Goal: Task Accomplishment & Management: Manage account settings

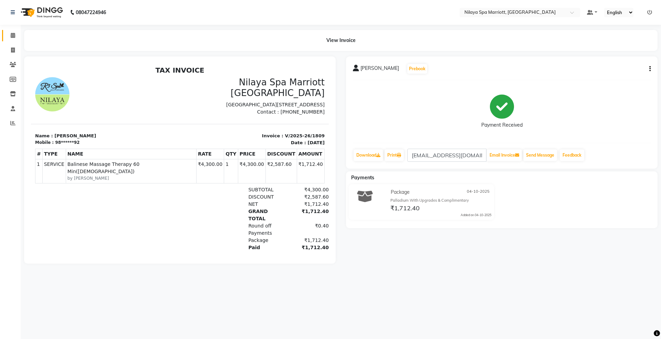
click at [9, 40] on link "Calendar" at bounding box center [10, 35] width 17 height 11
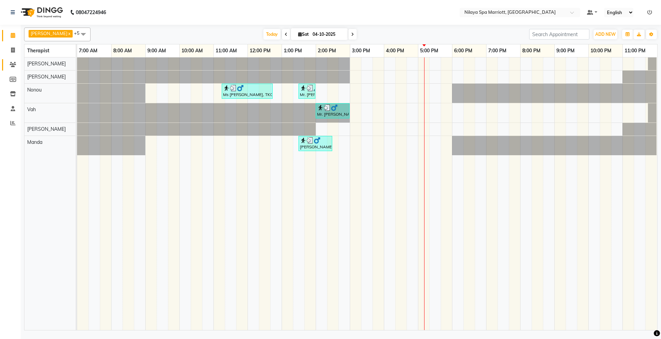
click at [6, 65] on link "Clients" at bounding box center [10, 64] width 17 height 11
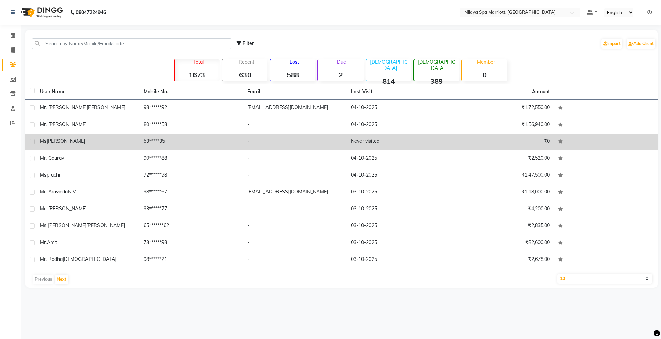
click at [60, 142] on span "[PERSON_NAME]" at bounding box center [65, 141] width 39 height 6
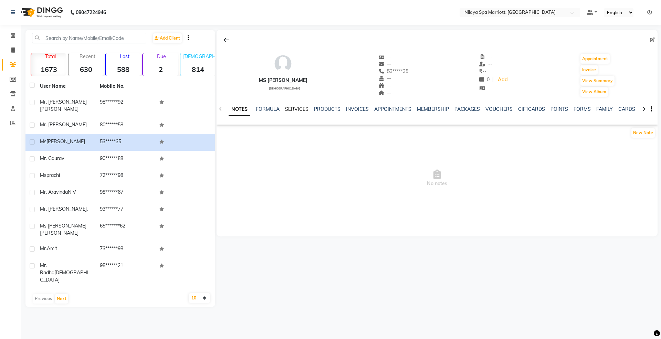
click at [289, 108] on link "SERVICES" at bounding box center [296, 109] width 23 height 6
click at [323, 107] on link "PRODUCTS" at bounding box center [321, 109] width 27 height 6
click at [335, 107] on link "INVOICES" at bounding box center [346, 109] width 23 height 6
click at [379, 106] on link "APPOINTMENTS" at bounding box center [375, 109] width 37 height 6
click at [405, 108] on link "MEMBERSHIP" at bounding box center [412, 109] width 32 height 6
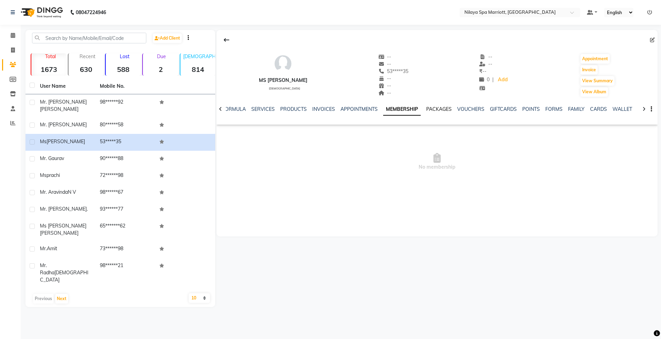
click at [441, 108] on link "PACKAGES" at bounding box center [438, 109] width 25 height 6
click at [472, 112] on link "VOUCHERS" at bounding box center [465, 109] width 27 height 6
click at [495, 112] on link "GIFTCARDS" at bounding box center [492, 109] width 27 height 6
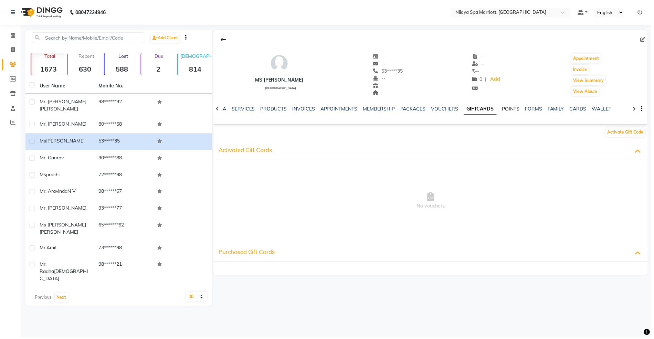
click at [515, 109] on link "POINTS" at bounding box center [513, 109] width 18 height 6
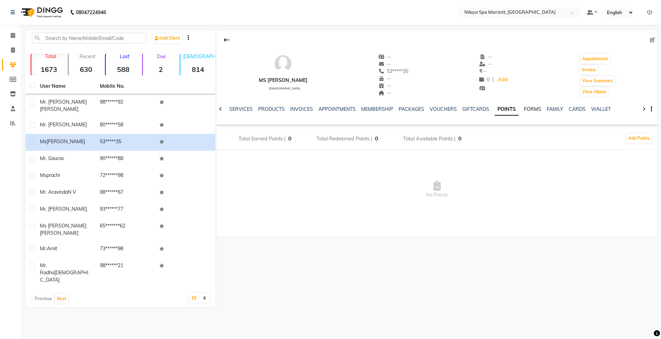
click at [524, 109] on link "FORMS" at bounding box center [532, 109] width 17 height 6
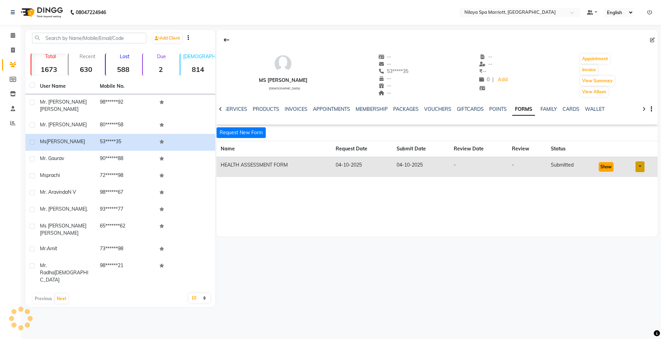
click at [602, 169] on button "Show" at bounding box center [606, 167] width 15 height 10
click at [12, 50] on icon at bounding box center [13, 50] width 4 height 5
select select "7950"
select select "service"
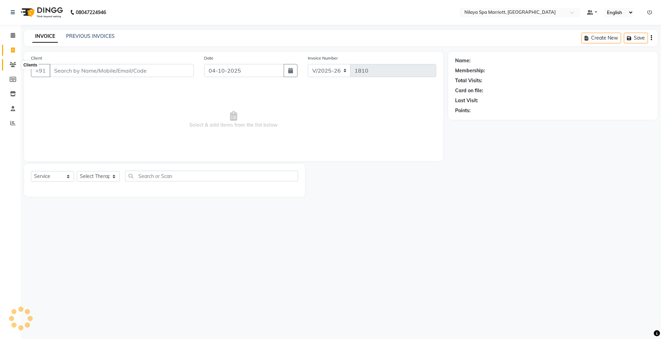
click at [14, 66] on icon at bounding box center [13, 64] width 7 height 5
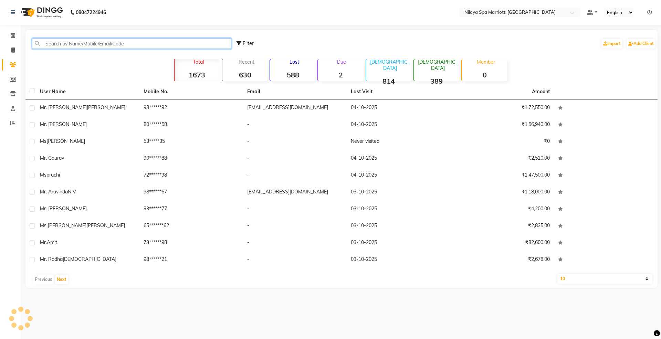
click at [55, 41] on input "text" at bounding box center [131, 43] width 199 height 11
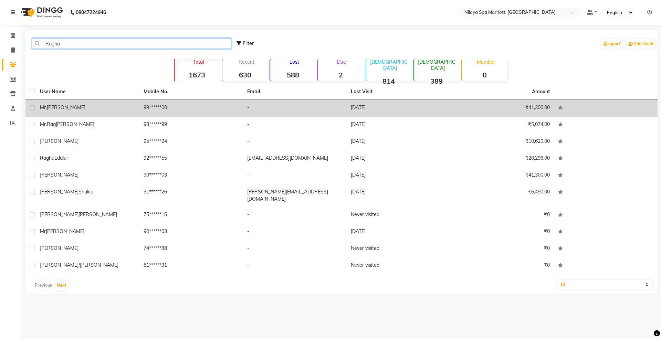
type input "Raghu"
click at [360, 105] on td "[DATE]" at bounding box center [399, 108] width 104 height 17
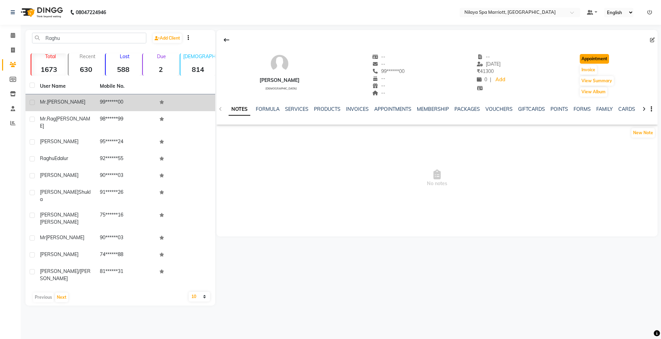
click at [601, 61] on button "Appointment" at bounding box center [594, 59] width 29 height 10
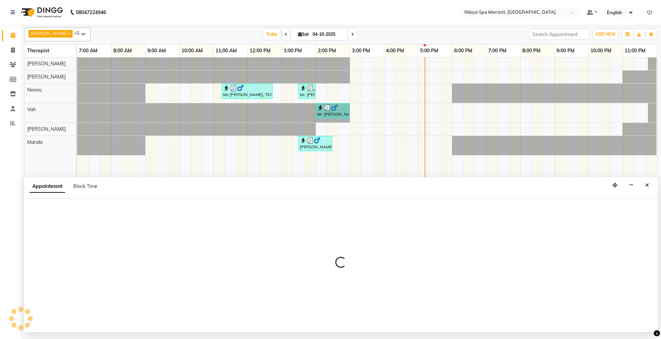
select select "480"
select select "tentative"
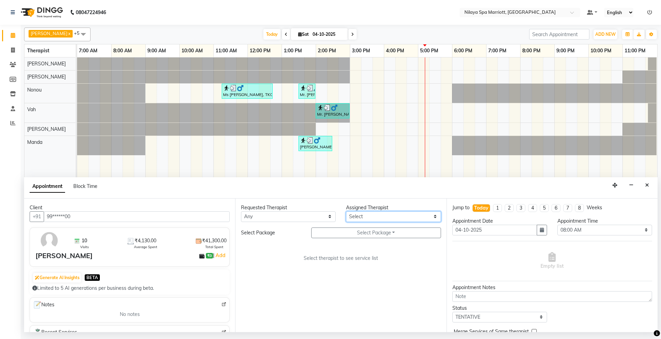
click at [367, 217] on select "Select [PERSON_NAME] [PERSON_NAME] [PERSON_NAME] [PERSON_NAME] Vah" at bounding box center [393, 216] width 95 height 11
select select "71647"
click at [346, 212] on select "Select [PERSON_NAME] [PERSON_NAME] [PERSON_NAME] [PERSON_NAME] Vah" at bounding box center [393, 216] width 95 height 11
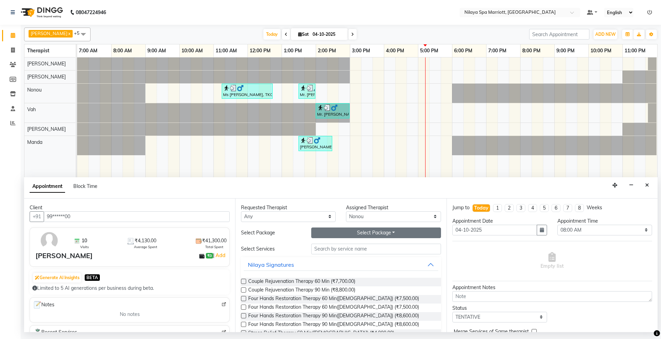
click at [360, 233] on button "Select Package Toggle Dropdown" at bounding box center [376, 233] width 130 height 11
click at [355, 246] on li "Gold With Upgrades & Complimentary" at bounding box center [367, 247] width 110 height 10
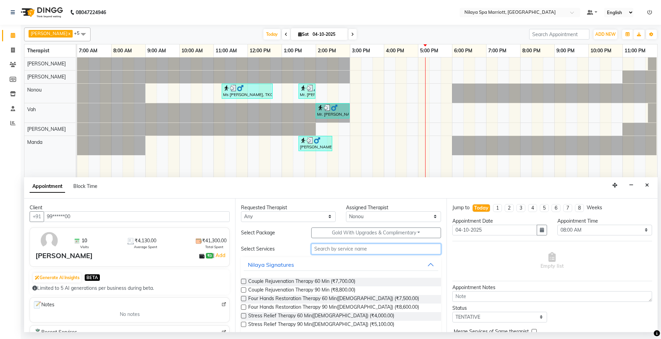
click at [323, 247] on input "text" at bounding box center [376, 249] width 130 height 11
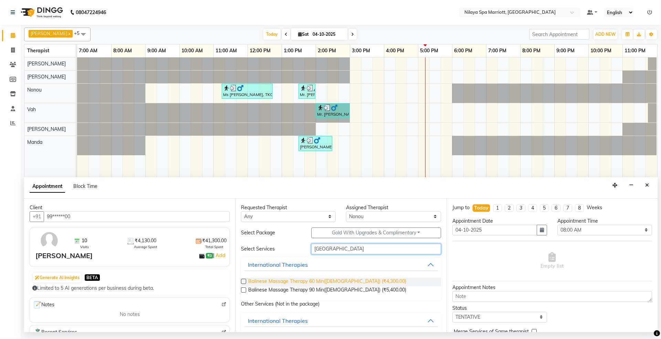
type input "[GEOGRAPHIC_DATA]"
click at [324, 281] on span "Balinese Massage Therapy 60 Min([DEMOGRAPHIC_DATA]) (₹4,300.00)" at bounding box center [327, 282] width 158 height 9
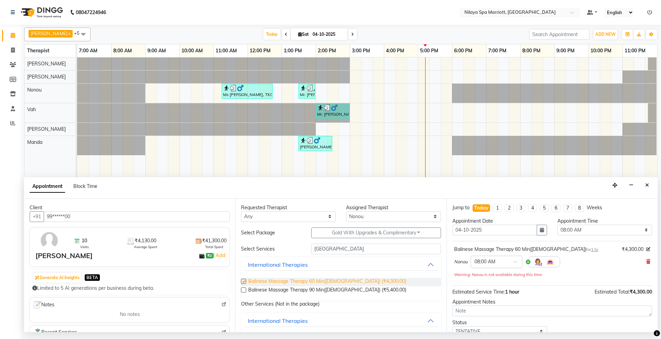
checkbox input "false"
click at [586, 227] on select "Select 08:00 AM 08:15 AM 08:30 AM 08:45 AM 09:00 AM 09:15 AM 09:30 AM 09:45 AM …" at bounding box center [604, 230] width 95 height 11
select select "900"
click at [557, 225] on select "Select 08:00 AM 08:15 AM 08:30 AM 08:45 AM 09:00 AM 09:15 AM 09:30 AM 09:45 AM …" at bounding box center [604, 230] width 95 height 11
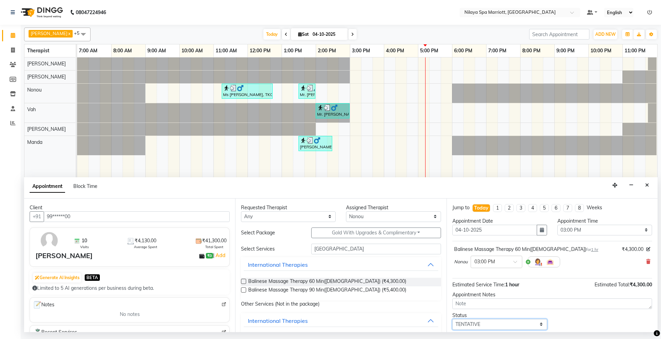
click at [467, 324] on select "Select TENTATIVE CONFIRM CHECK-IN UPCOMING" at bounding box center [499, 324] width 95 height 11
select select "confirm booking"
click at [452, 320] on select "Select TENTATIVE CONFIRM CHECK-IN UPCOMING" at bounding box center [499, 324] width 95 height 11
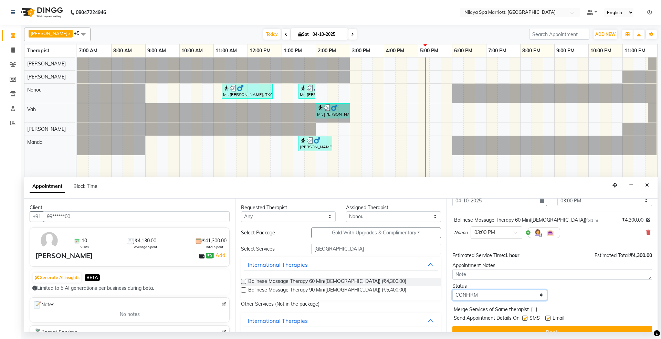
scroll to position [42, 0]
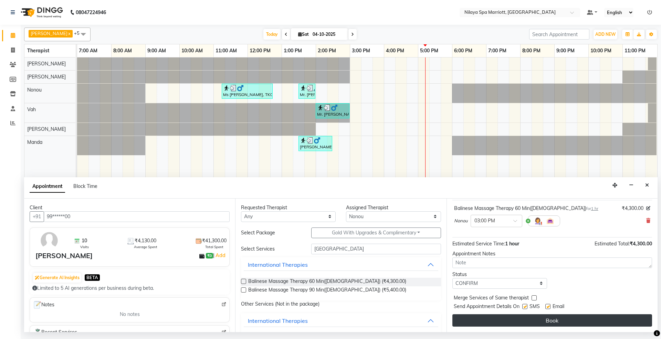
click at [485, 325] on button "Book" at bounding box center [552, 320] width 200 height 12
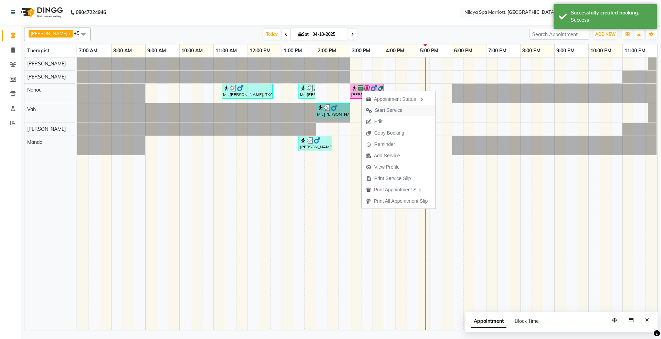
click at [378, 110] on span "Start Service" at bounding box center [389, 110] width 28 height 7
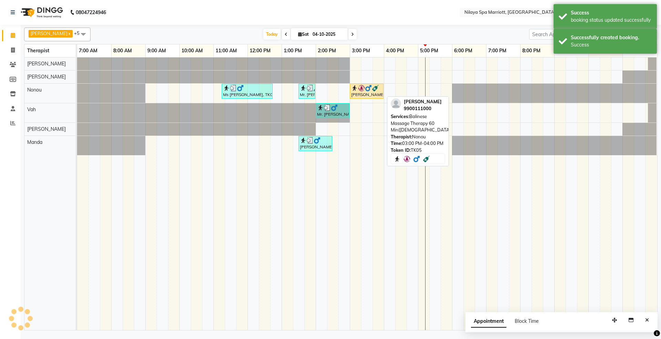
click at [362, 94] on div "[PERSON_NAME], TK05, 03:00 PM-04:00 PM, Balinese Massage Therapy 60 Min([DEMOGR…" at bounding box center [366, 91] width 32 height 13
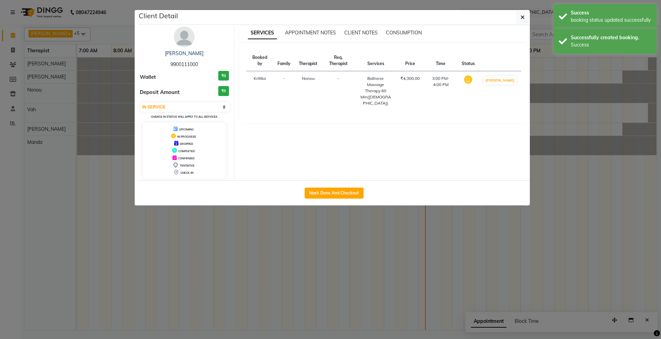
click at [181, 160] on div "CONFIRMED" at bounding box center [184, 157] width 78 height 7
click at [182, 159] on span "CONFIRMED" at bounding box center [186, 158] width 17 height 3
click at [171, 106] on select "Select IN SERVICE CONFIRMED TENTATIVE CHECK IN MARK DONE UPCOMING" at bounding box center [184, 107] width 89 height 10
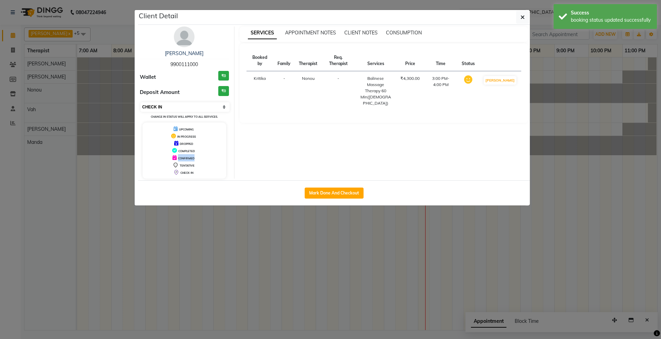
click at [140, 103] on select "Select IN SERVICE CONFIRMED TENTATIVE CHECK IN MARK DONE UPCOMING" at bounding box center [184, 107] width 89 height 10
click at [168, 100] on div "[PERSON_NAME] 9900111000 Wallet ₹0 Deposit Amount ₹0 Select IN SERVICE CONFIRME…" at bounding box center [185, 103] width 100 height 152
click at [167, 108] on select "Select IN SERVICE CONFIRMED TENTATIVE CHECK IN MARK DONE UPCOMING" at bounding box center [184, 107] width 89 height 10
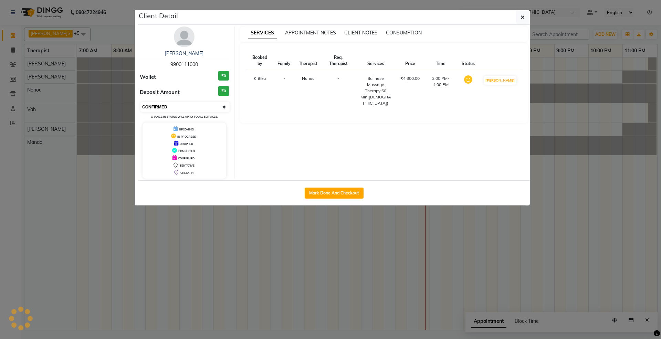
click at [140, 103] on select "Select IN SERVICE CONFIRMED TENTATIVE CHECK IN MARK DONE UPCOMING" at bounding box center [184, 107] width 89 height 10
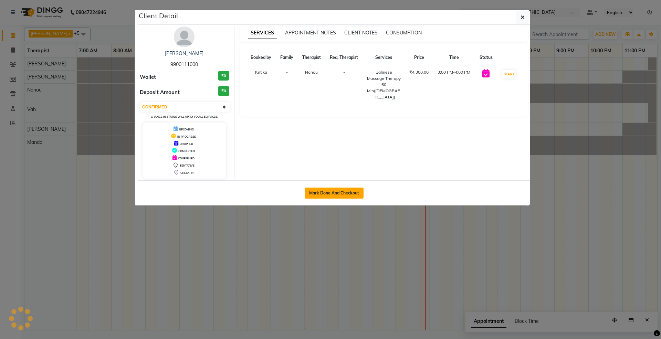
select select "8"
click at [521, 17] on icon "button" at bounding box center [522, 17] width 4 height 6
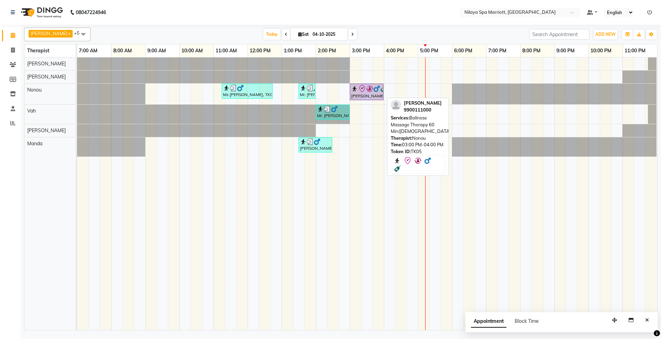
click at [362, 92] on icon at bounding box center [362, 89] width 8 height 8
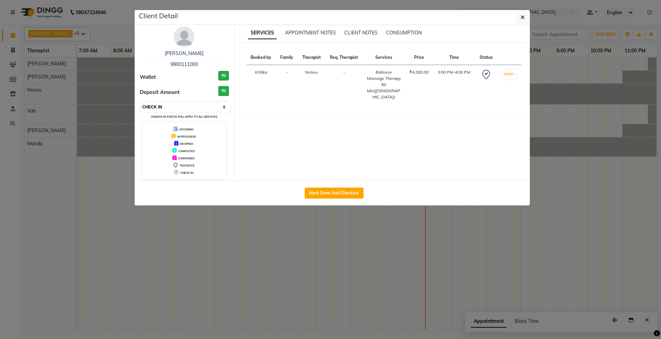
click at [165, 107] on select "Select IN SERVICE CONFIRMED TENTATIVE CHECK IN MARK DONE UPCOMING" at bounding box center [184, 107] width 89 height 10
select select "6"
click at [140, 103] on select "Select IN SERVICE CONFIRMED TENTATIVE CHECK IN MARK DONE UPCOMING" at bounding box center [184, 107] width 89 height 10
click at [521, 14] on icon "button" at bounding box center [522, 17] width 4 height 6
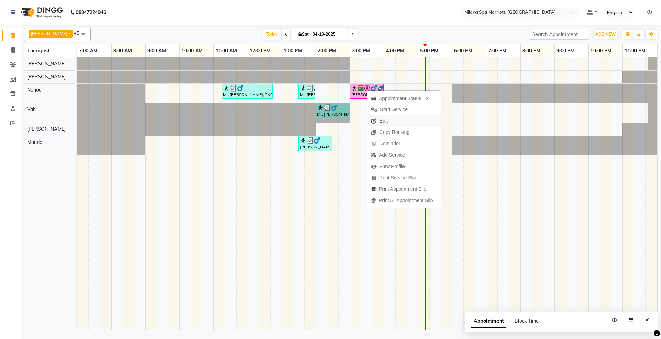
click at [379, 119] on span "Edit" at bounding box center [383, 120] width 8 height 7
select select "confirm booking"
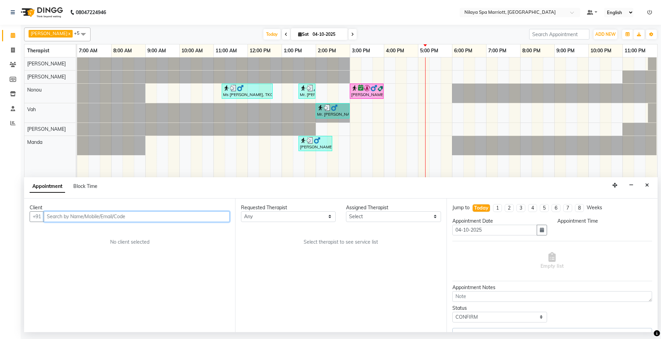
select select "71647"
select select "900"
select select "4003"
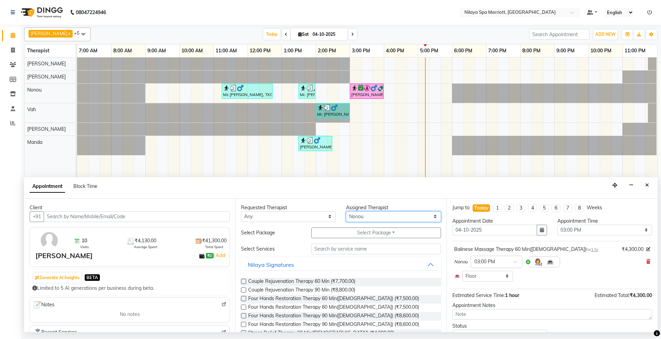
click at [354, 220] on select "Select [PERSON_NAME] [PERSON_NAME] [PERSON_NAME] [PERSON_NAME] Vah" at bounding box center [393, 216] width 95 height 11
select select "71646"
click at [346, 212] on select "Select [PERSON_NAME] [PERSON_NAME] [PERSON_NAME] [PERSON_NAME] Vah" at bounding box center [393, 216] width 95 height 11
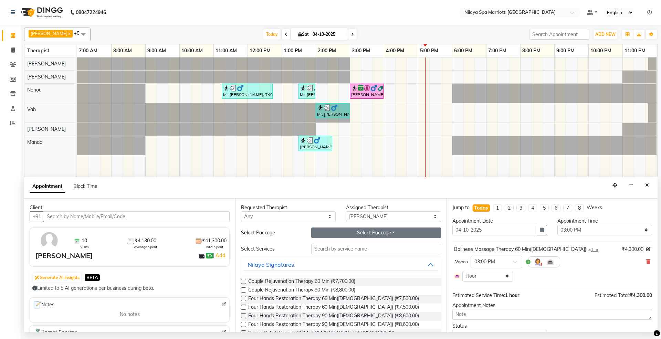
click at [330, 233] on button "Select Package Toggle Dropdown" at bounding box center [376, 233] width 130 height 11
click at [327, 246] on li "Gold With Upgrades & Complimentary" at bounding box center [367, 247] width 110 height 10
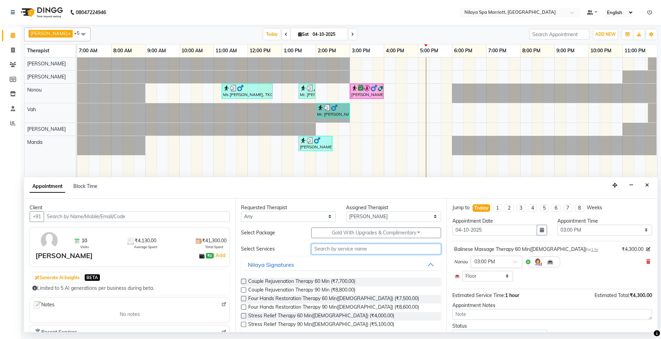
click at [327, 247] on input "text" at bounding box center [376, 249] width 130 height 11
type input "C"
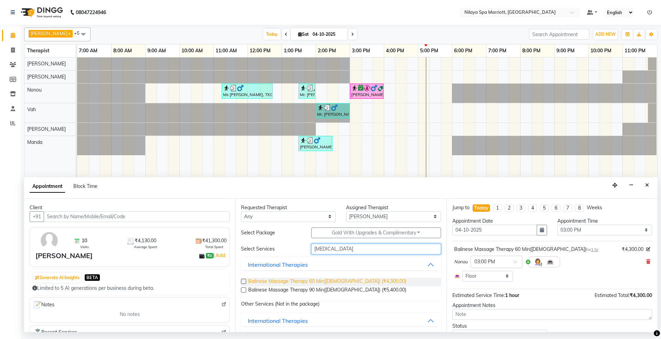
type input "[MEDICAL_DATA]"
click at [326, 284] on span "Balinese Massage Therapy 60 Min([DEMOGRAPHIC_DATA]) (₹4,300.00)" at bounding box center [327, 282] width 158 height 9
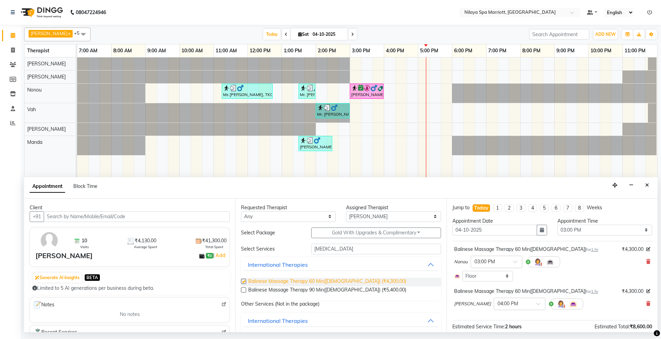
checkbox input "false"
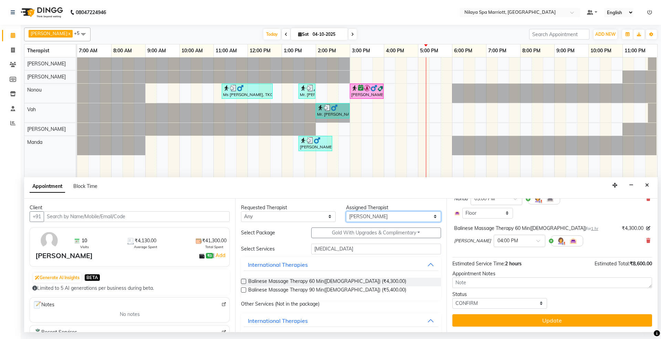
click at [373, 218] on select "Select [PERSON_NAME] [PERSON_NAME] [PERSON_NAME] [PERSON_NAME] Vah" at bounding box center [393, 216] width 95 height 11
select select "71644"
click at [346, 212] on select "Select [PERSON_NAME] [PERSON_NAME] [PERSON_NAME] [PERSON_NAME] Vah" at bounding box center [393, 216] width 95 height 11
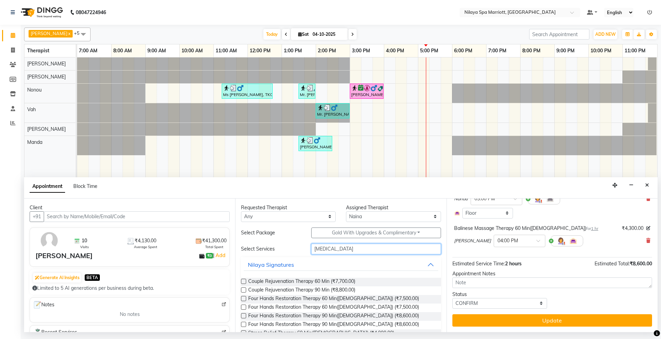
click at [321, 246] on input "[MEDICAL_DATA]" at bounding box center [376, 249] width 130 height 11
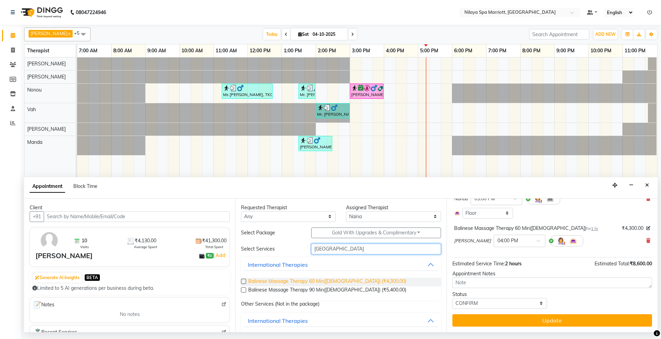
type input "[GEOGRAPHIC_DATA]"
click at [333, 282] on span "Balinese Massage Therapy 60 Min([DEMOGRAPHIC_DATA]) (₹4,300.00)" at bounding box center [327, 282] width 158 height 9
checkbox input "false"
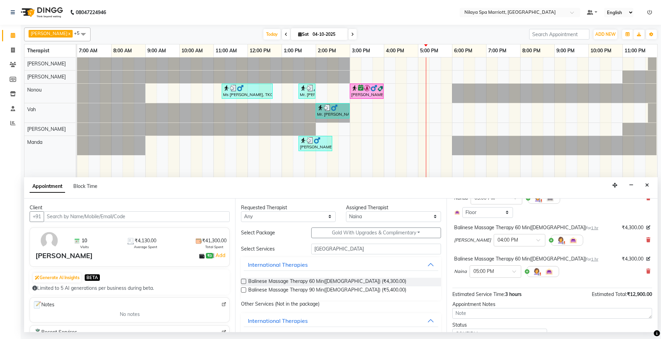
scroll to position [95, 0]
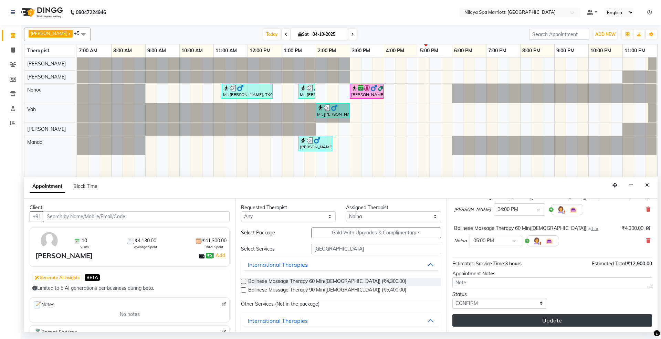
click at [473, 319] on button "Update" at bounding box center [552, 320] width 200 height 12
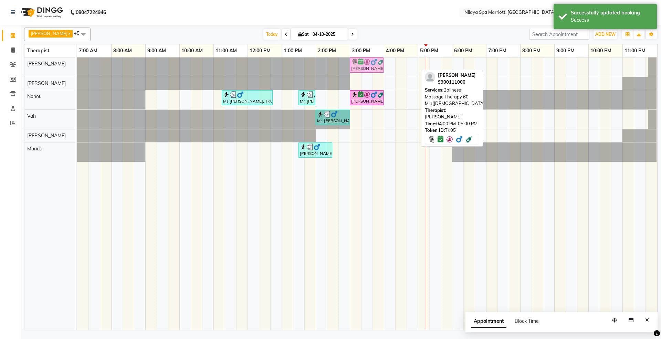
drag, startPoint x: 394, startPoint y: 61, endPoint x: 357, endPoint y: 58, distance: 37.3
click at [77, 58] on div "[PERSON_NAME], TK05, 04:00 PM-05:00 PM, Balinese Massage Therapy 60 Min([DEMOGR…" at bounding box center [77, 66] width 0 height 19
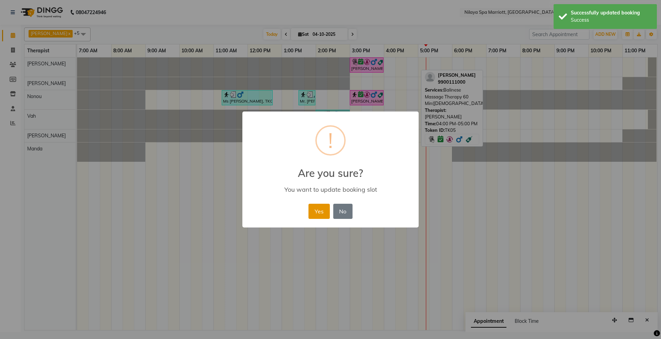
click at [320, 213] on button "Yes" at bounding box center [318, 211] width 21 height 15
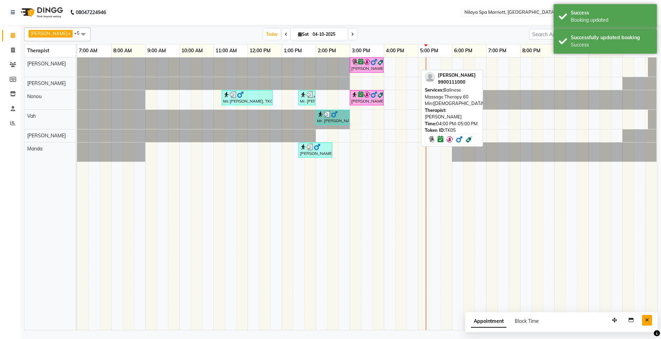
click at [646, 321] on icon "Close" at bounding box center [647, 320] width 4 height 5
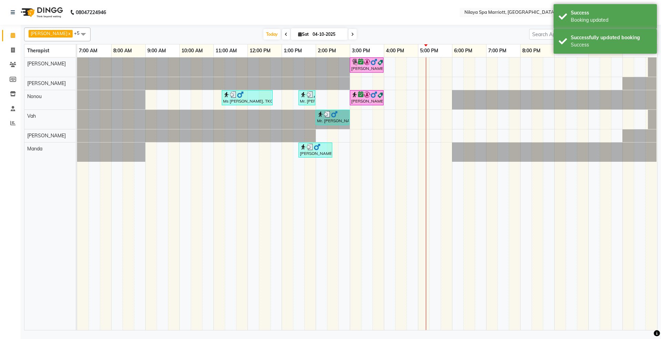
click at [76, 33] on span at bounding box center [83, 34] width 14 height 13
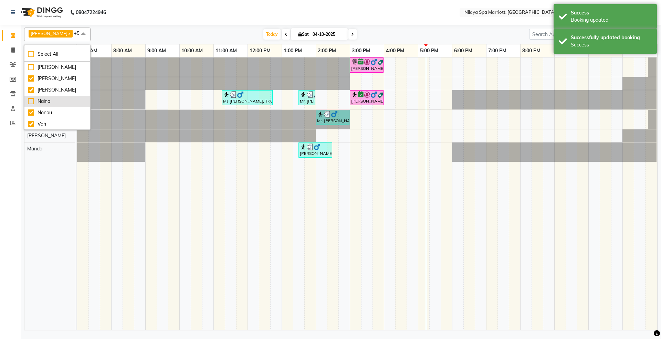
click at [39, 102] on div "Naina" at bounding box center [57, 101] width 59 height 7
checkbox input "true"
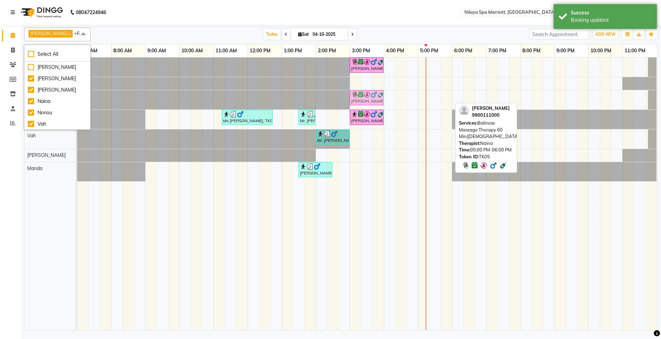
drag, startPoint x: 425, startPoint y: 96, endPoint x: 359, endPoint y: 93, distance: 65.5
click at [77, 93] on div "[PERSON_NAME], TK05, 05:00 PM-06:00 PM, Balinese Massage Therapy 60 Min([DEMOGR…" at bounding box center [77, 99] width 0 height 19
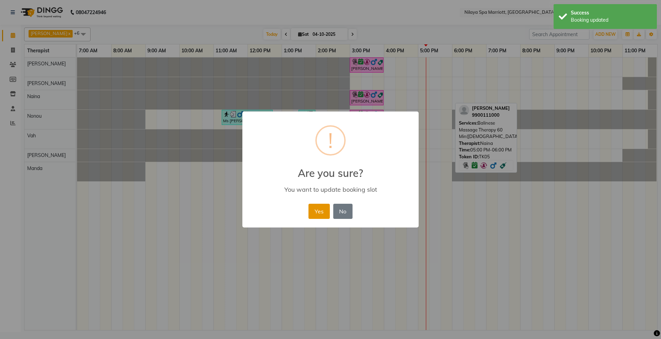
click at [324, 211] on button "Yes" at bounding box center [318, 211] width 21 height 15
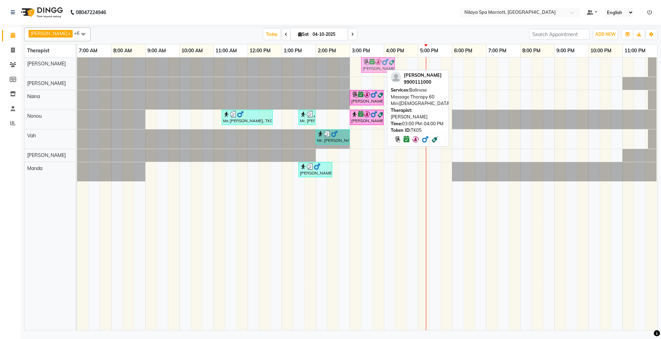
drag, startPoint x: 368, startPoint y: 67, endPoint x: 375, endPoint y: 65, distance: 7.4
click at [77, 65] on div "[PERSON_NAME], TK05, 03:00 PM-04:00 PM, Balinese Massage Therapy 60 Min([DEMOGR…" at bounding box center [77, 66] width 0 height 19
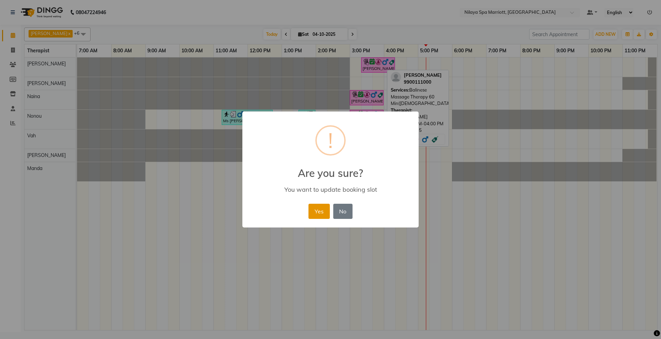
click at [324, 215] on button "Yes" at bounding box center [318, 211] width 21 height 15
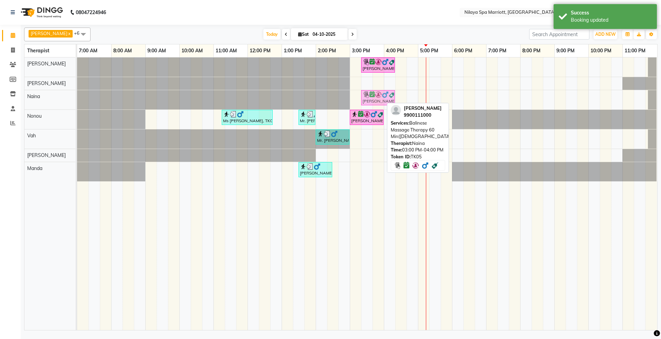
drag, startPoint x: 359, startPoint y: 97, endPoint x: 373, endPoint y: 97, distance: 14.5
click at [77, 97] on div "[PERSON_NAME], TK05, 03:00 PM-04:00 PM, Balinese Massage Therapy 60 Min([DEMOGR…" at bounding box center [77, 99] width 0 height 19
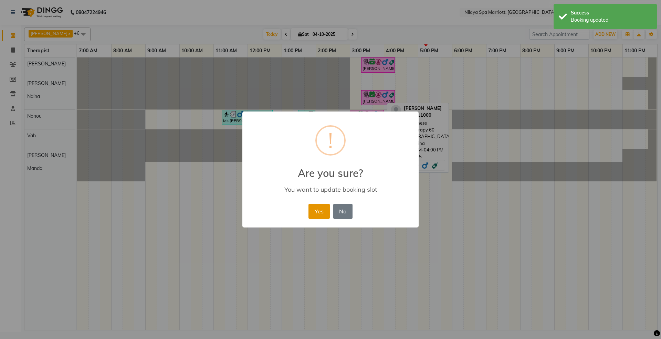
click at [322, 211] on button "Yes" at bounding box center [318, 211] width 21 height 15
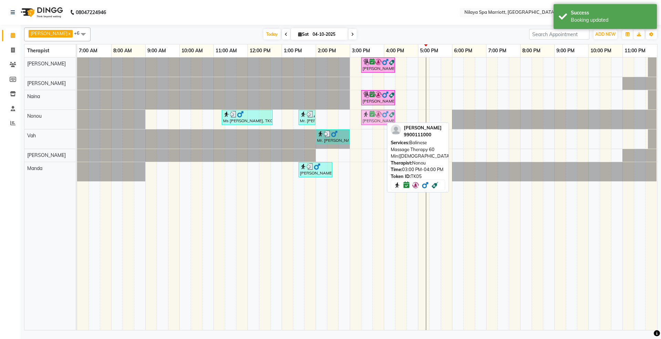
drag, startPoint x: 358, startPoint y: 116, endPoint x: 365, endPoint y: 116, distance: 6.9
click at [77, 116] on div "Ms [PERSON_NAME], TK01, 11:15 AM-12:45 PM, Deep Tissue Repair Therapy 90 Min([D…" at bounding box center [77, 119] width 0 height 19
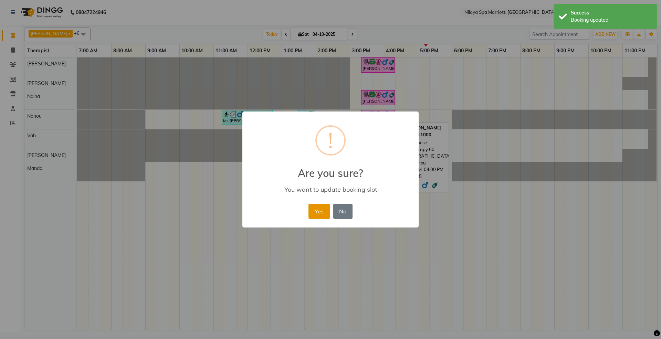
click at [311, 207] on button "Yes" at bounding box center [318, 211] width 21 height 15
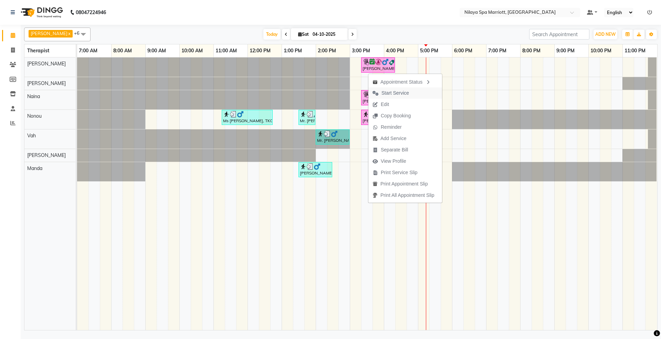
click at [390, 94] on span "Start Service" at bounding box center [395, 92] width 28 height 7
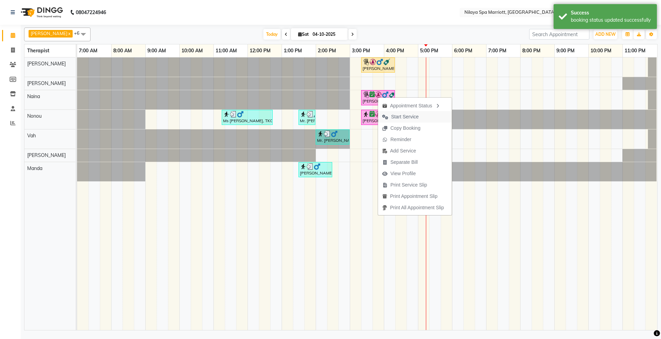
click at [398, 119] on span "Start Service" at bounding box center [405, 116] width 28 height 7
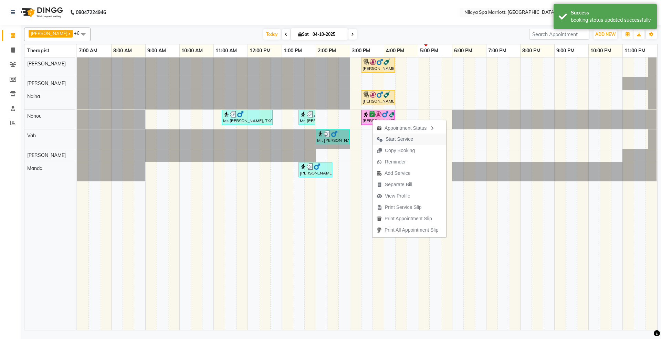
click at [398, 137] on span "Start Service" at bounding box center [400, 139] width 28 height 7
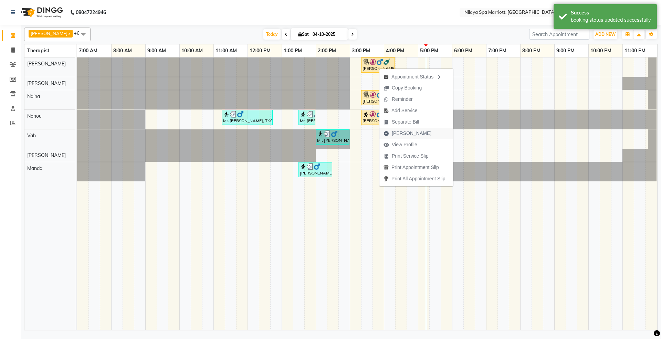
click at [398, 134] on span "[PERSON_NAME]" at bounding box center [412, 133] width 40 height 7
select select "service"
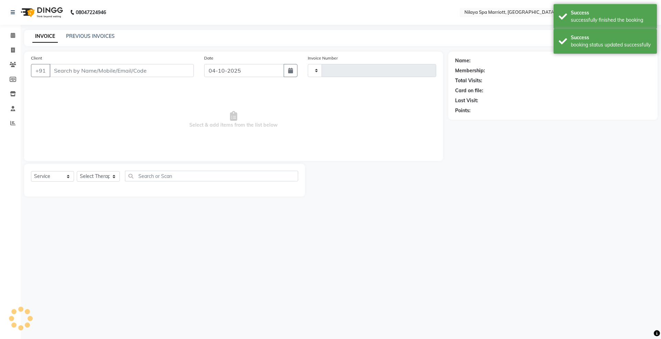
type input "1810"
select select "7950"
select select "package"
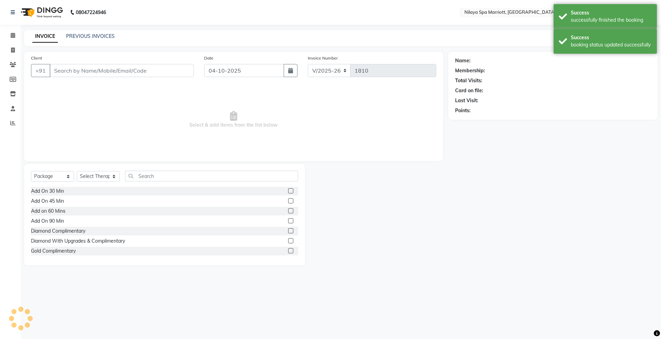
type input "99******00"
select select "71646"
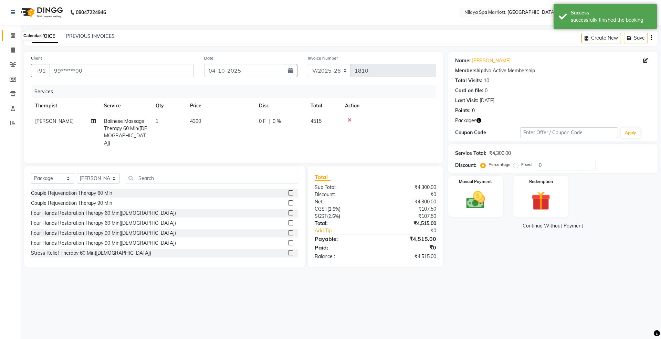
click at [12, 33] on icon at bounding box center [13, 35] width 4 height 5
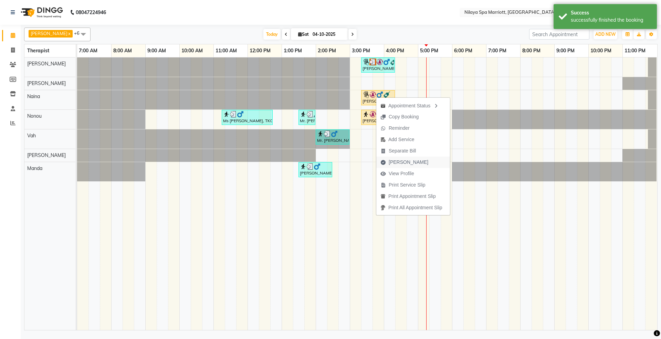
click at [401, 163] on span "[PERSON_NAME]" at bounding box center [409, 162] width 40 height 7
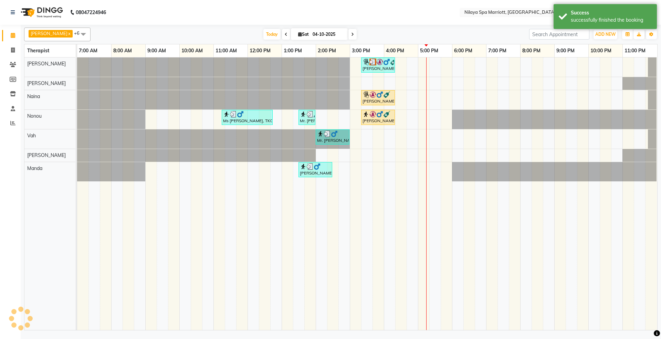
select select "7950"
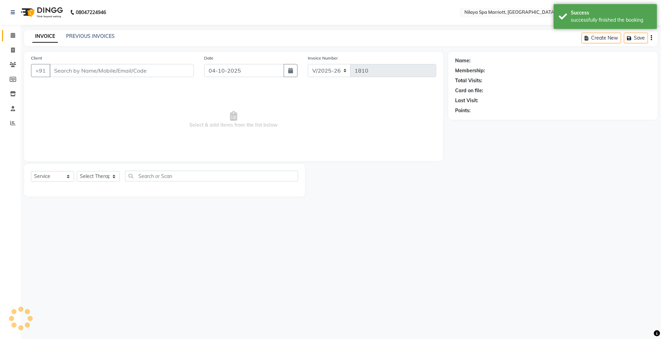
select select "package"
type input "99******00"
select select "71644"
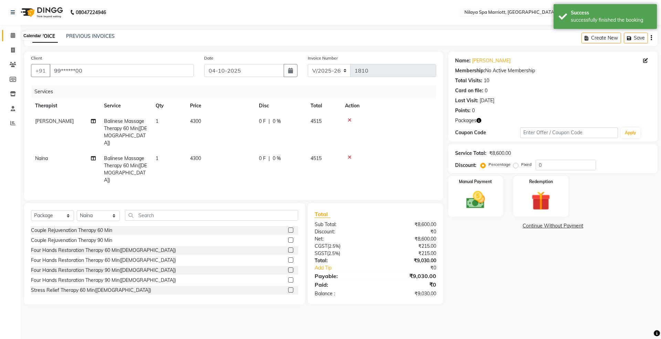
click at [14, 38] on icon at bounding box center [13, 35] width 4 height 5
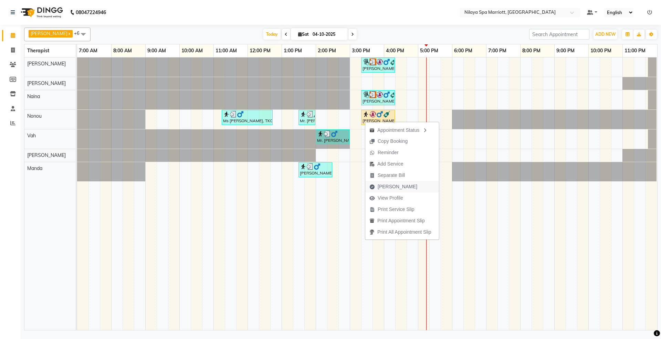
click at [384, 184] on span "[PERSON_NAME]" at bounding box center [398, 186] width 40 height 7
select select "service"
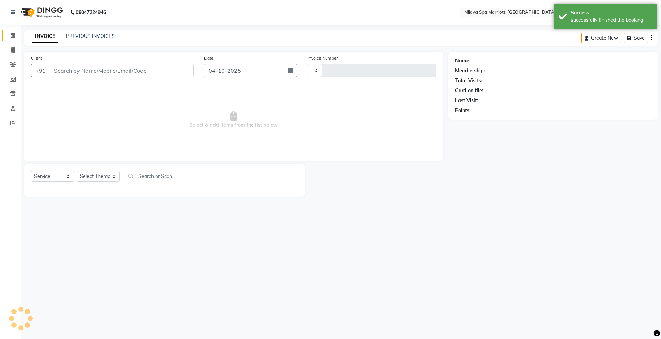
type input "1810"
select select "package"
select select "7950"
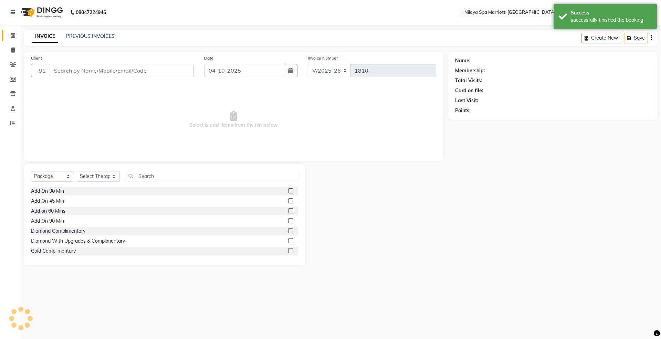
type input "99******00"
select select "71644"
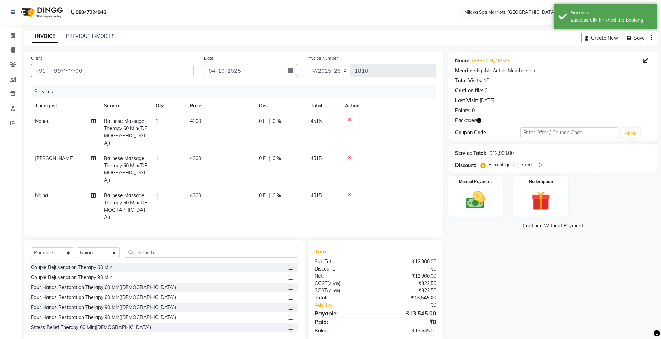
click at [350, 192] on icon at bounding box center [350, 194] width 4 height 5
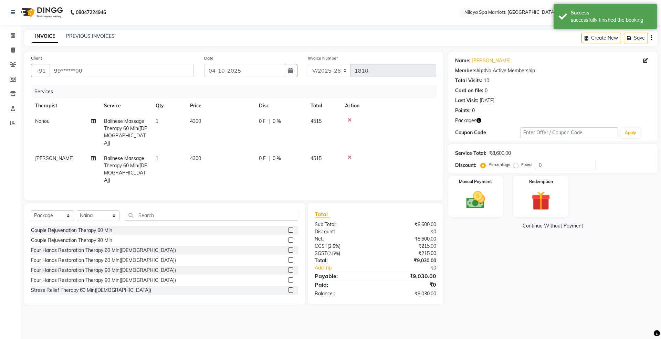
click at [352, 155] on div at bounding box center [388, 157] width 87 height 5
click at [351, 155] on icon at bounding box center [350, 157] width 4 height 5
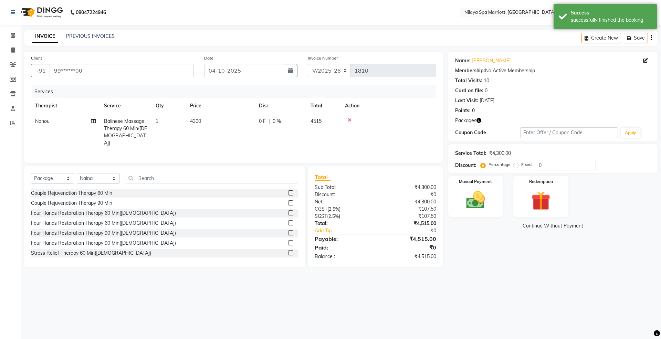
click at [348, 119] on icon at bounding box center [350, 120] width 4 height 5
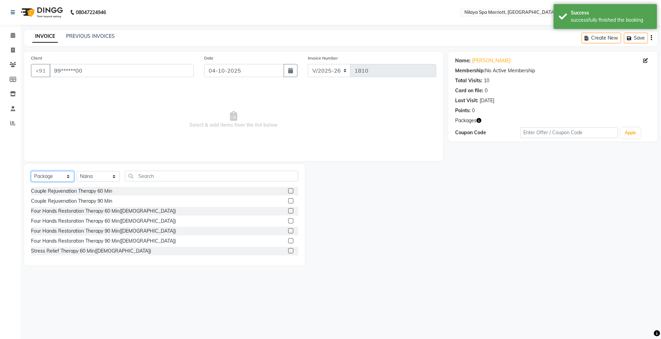
click at [51, 176] on select "Select Service Product Membership Package Voucher Prepaid Gift Card" at bounding box center [52, 176] width 43 height 11
select select "service"
click at [31, 171] on select "Select Service Product Membership Package Voucher Prepaid Gift Card" at bounding box center [52, 176] width 43 height 11
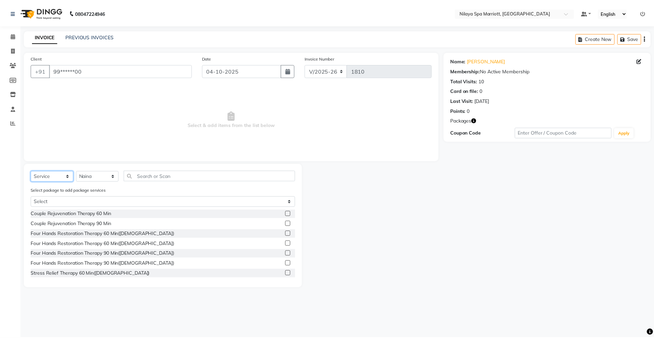
scroll to position [46, 0]
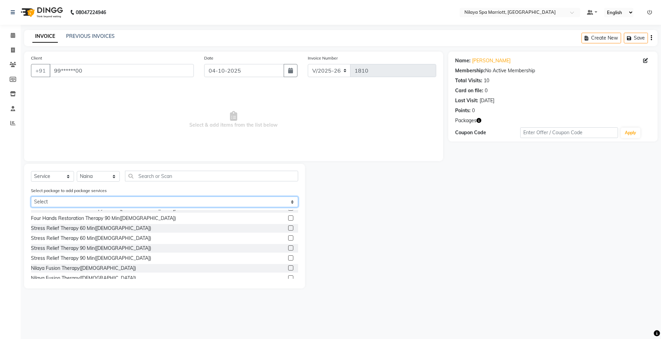
click at [42, 203] on select "Select Gold Complimentary Gold With Upgrades & Complimentary" at bounding box center [164, 202] width 267 height 11
select select "2: Object"
click at [31, 197] on select "Select Gold Complimentary Gold With Upgrades & Complimentary" at bounding box center [164, 202] width 267 height 11
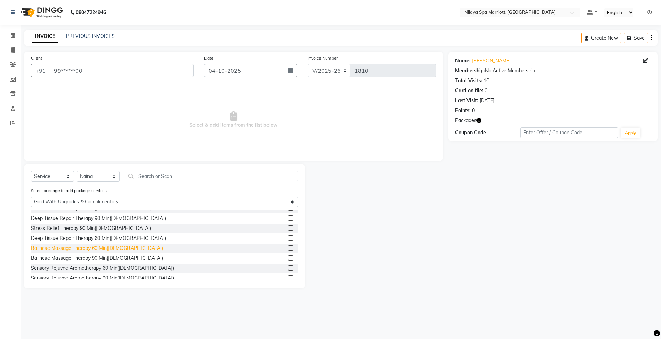
click at [90, 248] on div "Balinese Massage Therapy 60 Min([DEMOGRAPHIC_DATA])" at bounding box center [97, 248] width 132 height 7
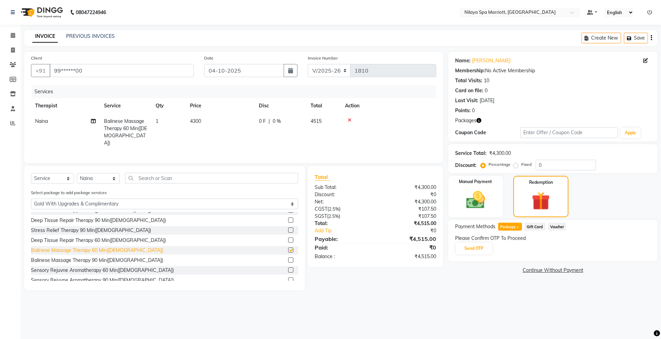
checkbox input "false"
click at [91, 180] on select "Select Therapist [PERSON_NAME] [PERSON_NAME] [PERSON_NAME] Manager [PERSON_NAME…" at bounding box center [98, 178] width 43 height 11
select select "71646"
click at [77, 173] on select "Select Therapist [PERSON_NAME] [PERSON_NAME] [PERSON_NAME] Manager [PERSON_NAME…" at bounding box center [98, 178] width 43 height 11
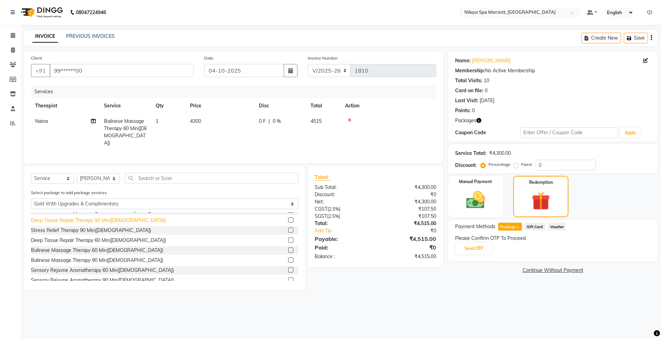
click at [83, 252] on div "Balinese Massage Therapy 60 Min([DEMOGRAPHIC_DATA])" at bounding box center [97, 250] width 132 height 7
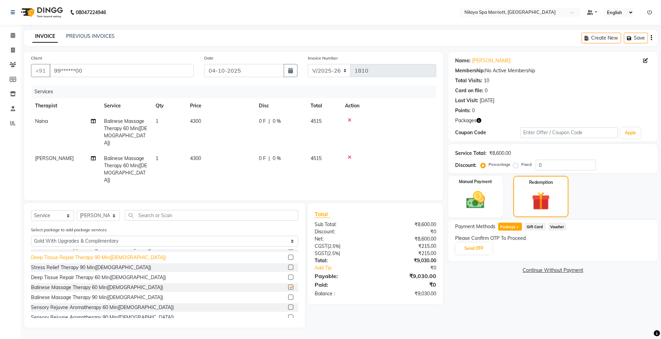
checkbox input "false"
click at [102, 210] on select "Select Therapist [PERSON_NAME] [PERSON_NAME] [PERSON_NAME] Manager [PERSON_NAME…" at bounding box center [98, 215] width 43 height 11
select select "71647"
click at [77, 210] on select "Select Therapist [PERSON_NAME] [PERSON_NAME] [PERSON_NAME] Manager [PERSON_NAME…" at bounding box center [98, 215] width 43 height 11
click at [58, 284] on div "Balinese Massage Therapy 60 Min([DEMOGRAPHIC_DATA])" at bounding box center [97, 287] width 132 height 7
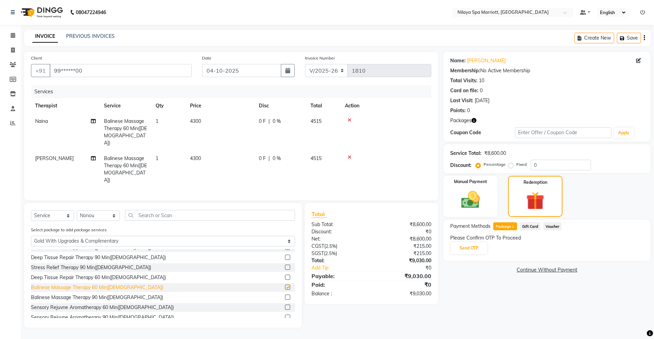
checkbox input "false"
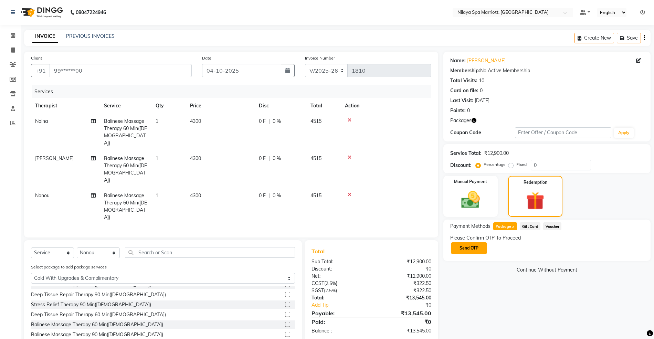
click at [465, 250] on button "Send OTP" at bounding box center [469, 248] width 36 height 12
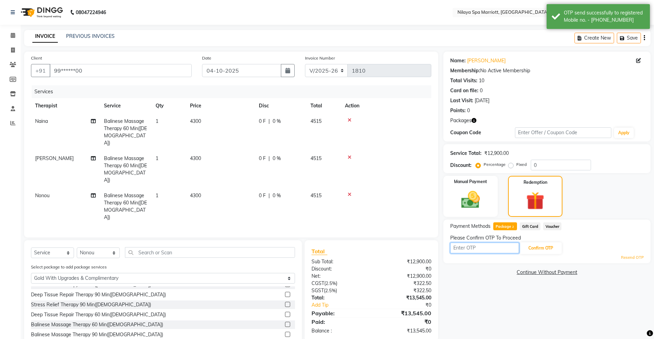
click at [470, 247] on input "text" at bounding box center [484, 248] width 69 height 11
click at [468, 247] on input "text" at bounding box center [484, 248] width 69 height 11
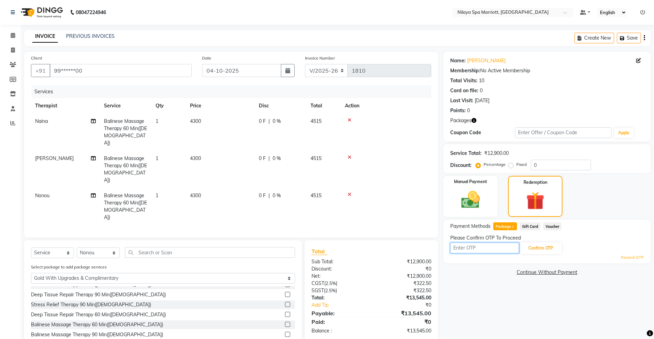
click at [468, 247] on input "text" at bounding box center [484, 248] width 69 height 11
type input "5225"
click at [528, 248] on button "Confirm OTP" at bounding box center [541, 248] width 42 height 12
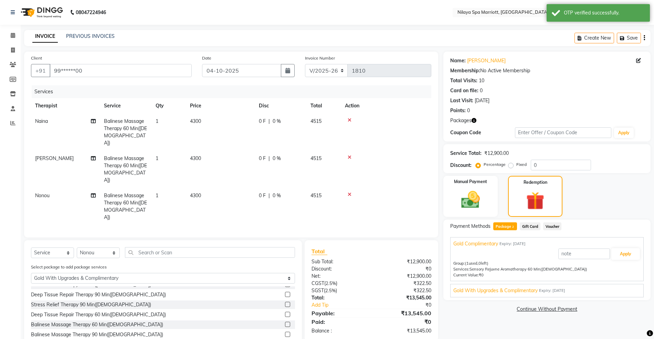
click at [510, 288] on span "Gold With Upgrades & Complimentary" at bounding box center [495, 290] width 84 height 7
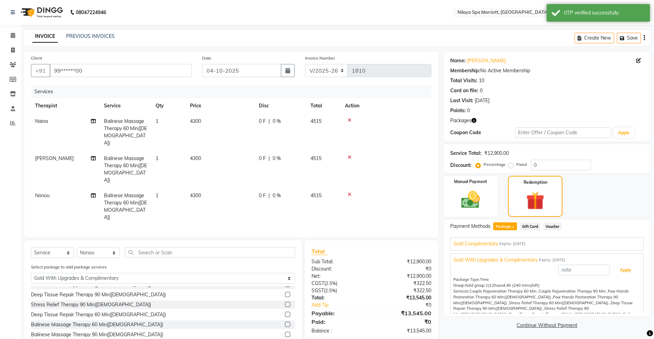
click at [611, 272] on button "Apply" at bounding box center [625, 270] width 29 height 12
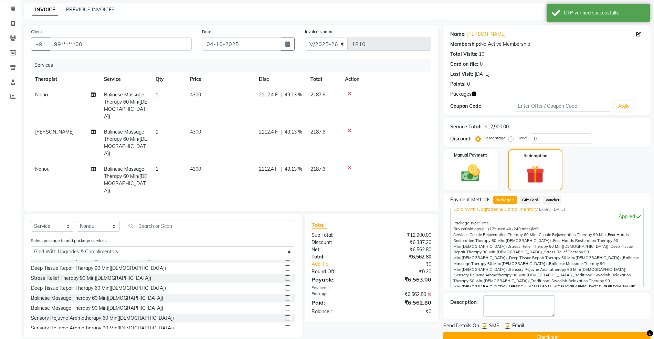
scroll to position [41, 0]
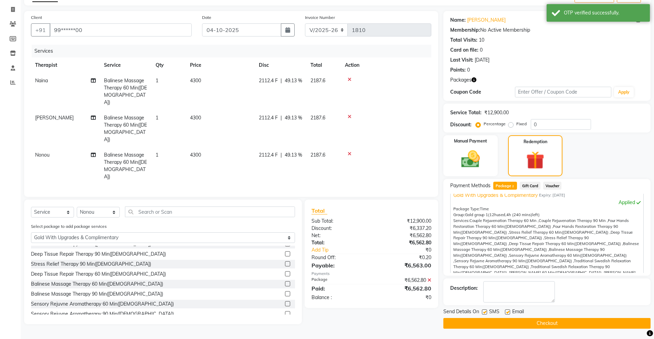
click at [504, 324] on button "Checkout" at bounding box center [546, 323] width 207 height 11
